Goal: Contribute content: Add original content to the website for others to see

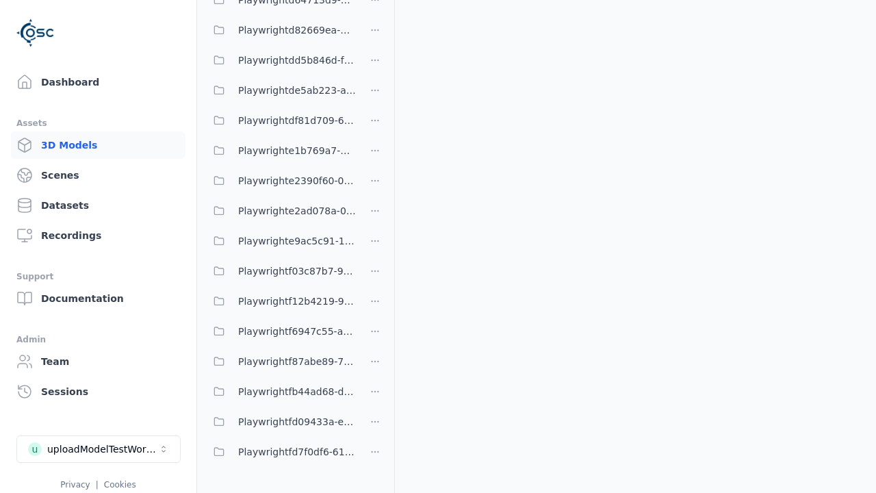
scroll to position [507, 0]
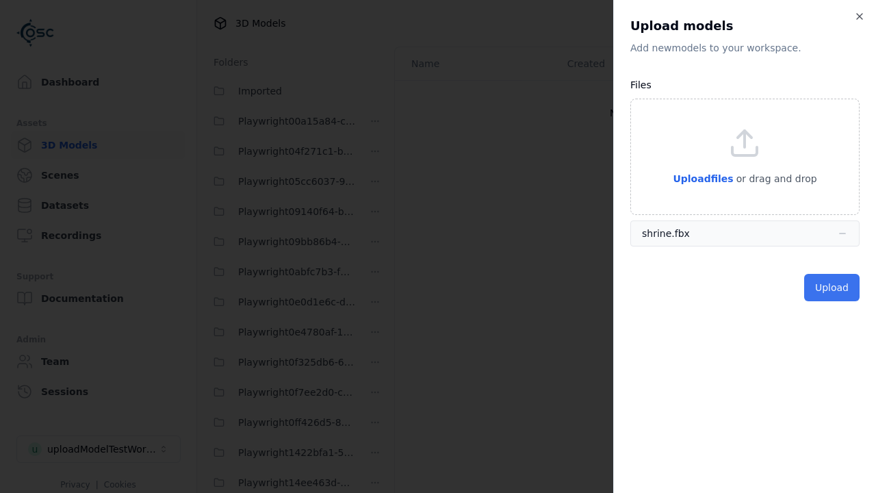
click at [834, 287] on button "Upload" at bounding box center [831, 287] width 55 height 27
